Goal: Transaction & Acquisition: Subscribe to service/newsletter

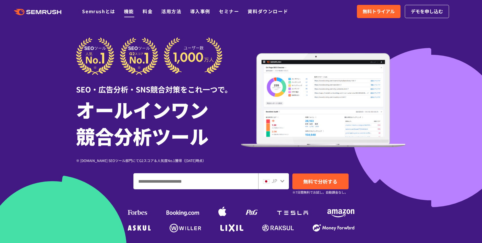
click at [130, 11] on link "機能" at bounding box center [129, 11] width 10 height 7
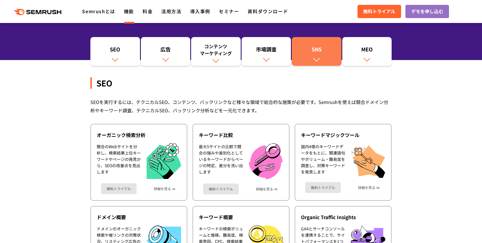
click at [315, 56] on img at bounding box center [316, 59] width 7 height 7
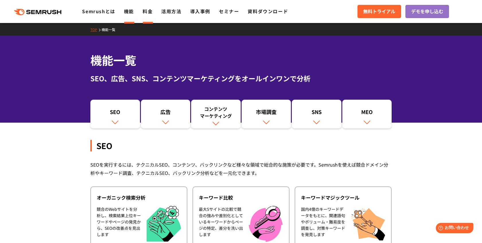
click at [143, 15] on li "料金" at bounding box center [148, 11] width 10 height 7
click at [148, 12] on link "料金" at bounding box center [148, 11] width 10 height 7
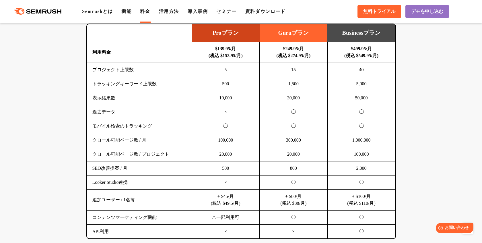
scroll to position [375, 0]
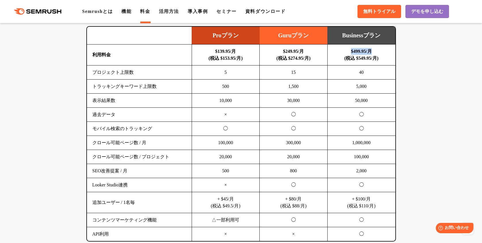
drag, startPoint x: 346, startPoint y: 50, endPoint x: 381, endPoint y: 48, distance: 34.8
click at [381, 48] on td "$499.95/月 (税込 $549.95/月)" at bounding box center [361, 54] width 68 height 21
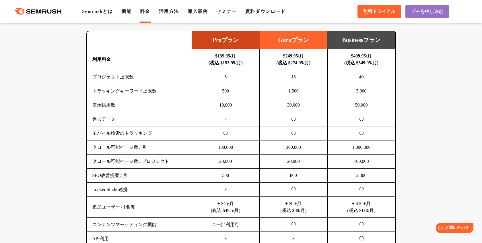
scroll to position [373, 0]
